Goal: Task Accomplishment & Management: Use online tool/utility

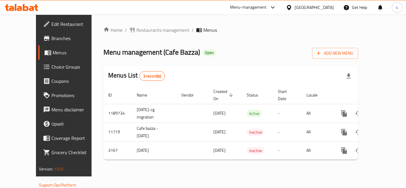
click at [51, 66] on span "Choice Groups" at bounding box center [75, 66] width 48 height 7
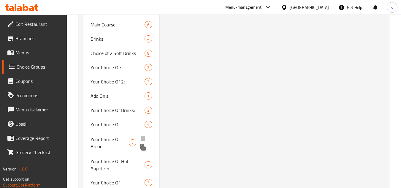
scroll to position [505, 0]
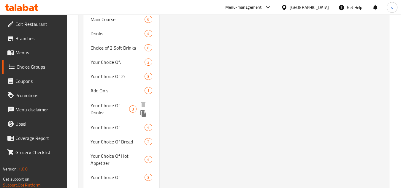
click at [108, 102] on span "Your Choice Of Drinks:" at bounding box center [110, 109] width 39 height 14
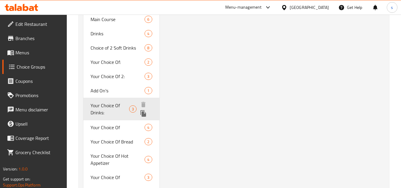
type input "Your Choice Of Drinks:"
type input "اختيارك من المشروبات:"
type input "1"
click at [129, 102] on span "Your Choice Of Drinks:" at bounding box center [110, 109] width 39 height 14
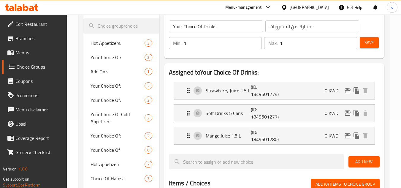
scroll to position [119, 0]
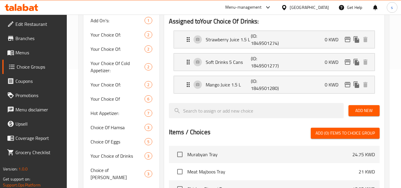
click at [31, 40] on span "Branches" at bounding box center [38, 38] width 47 height 7
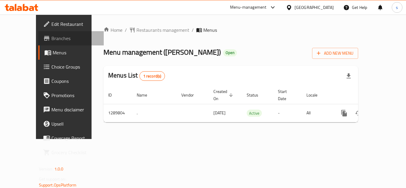
click at [51, 37] on span "Branches" at bounding box center [75, 38] width 48 height 7
